Goal: Use online tool/utility: Utilize a website feature to perform a specific function

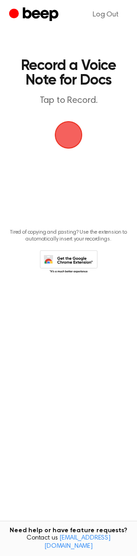
click at [70, 140] on span "button" at bounding box center [68, 134] width 33 height 33
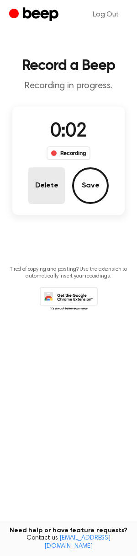
click at [49, 185] on button "Delete" at bounding box center [46, 185] width 37 height 37
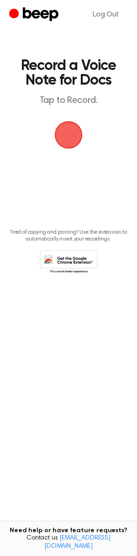
click at [69, 139] on span "button" at bounding box center [69, 135] width 26 height 26
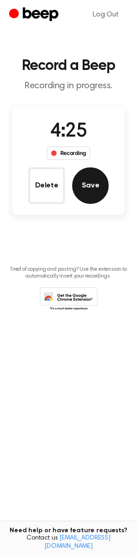
click at [93, 185] on button "Save" at bounding box center [90, 185] width 37 height 37
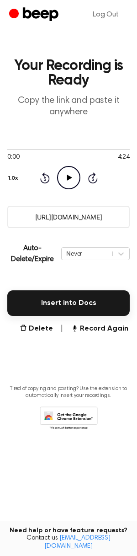
click at [72, 217] on input "https://beep.audio/ktH8JHy" at bounding box center [68, 217] width 123 height 22
click at [69, 217] on input "https://beep.audio/ktH8JHy" at bounding box center [68, 217] width 123 height 22
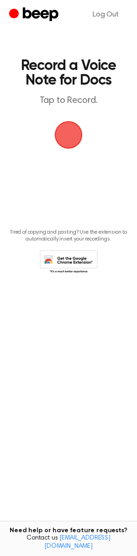
click at [75, 133] on span "button" at bounding box center [69, 135] width 28 height 28
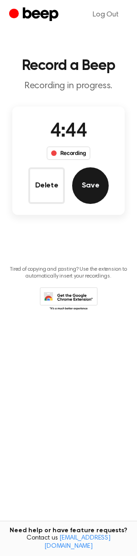
click at [85, 188] on button "Save" at bounding box center [90, 185] width 37 height 37
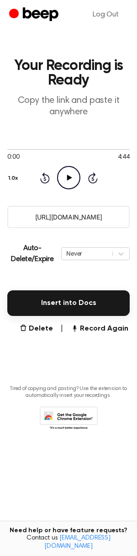
click at [68, 217] on input "[URL][DOMAIN_NAME]" at bounding box center [68, 217] width 123 height 22
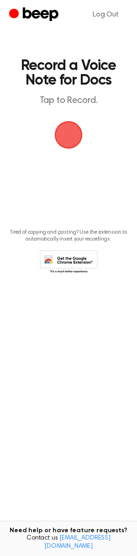
click at [76, 139] on span "button" at bounding box center [69, 135] width 26 height 26
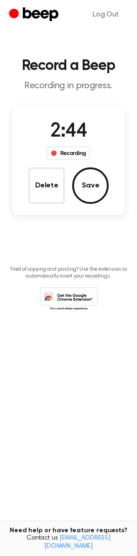
click at [100, 182] on button "Save" at bounding box center [90, 185] width 37 height 37
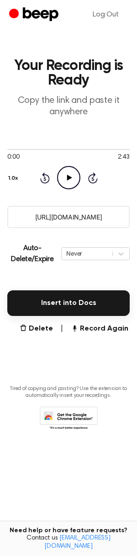
click at [65, 210] on input "https://beep.audio/uurx1yC" at bounding box center [68, 217] width 123 height 22
